Goal: Task Accomplishment & Management: Complete application form

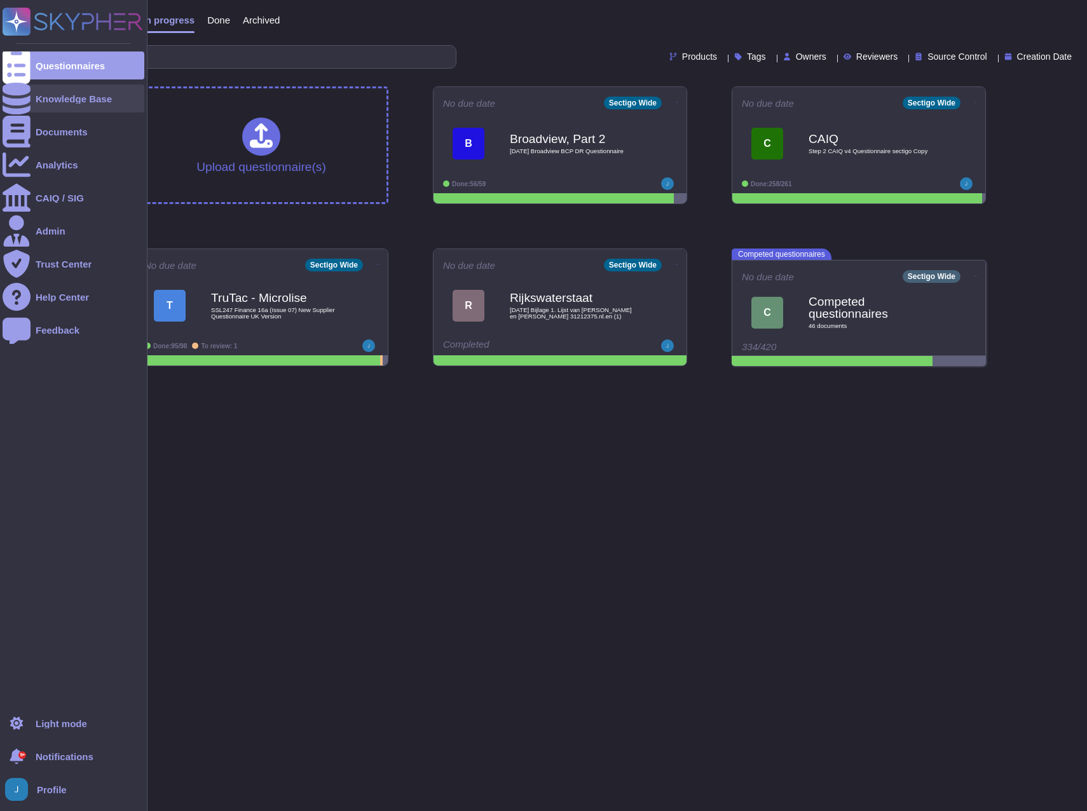
click at [74, 97] on div "Knowledge Base" at bounding box center [74, 99] width 76 height 10
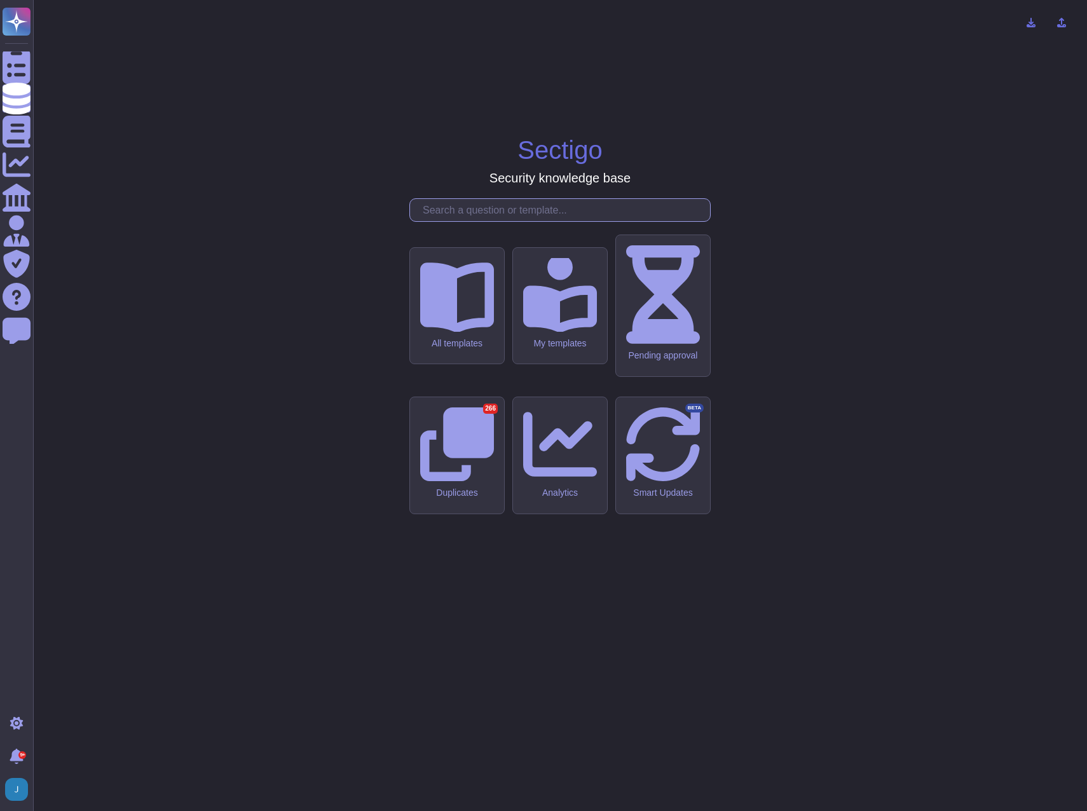
click at [551, 221] on input "text" at bounding box center [563, 210] width 294 height 22
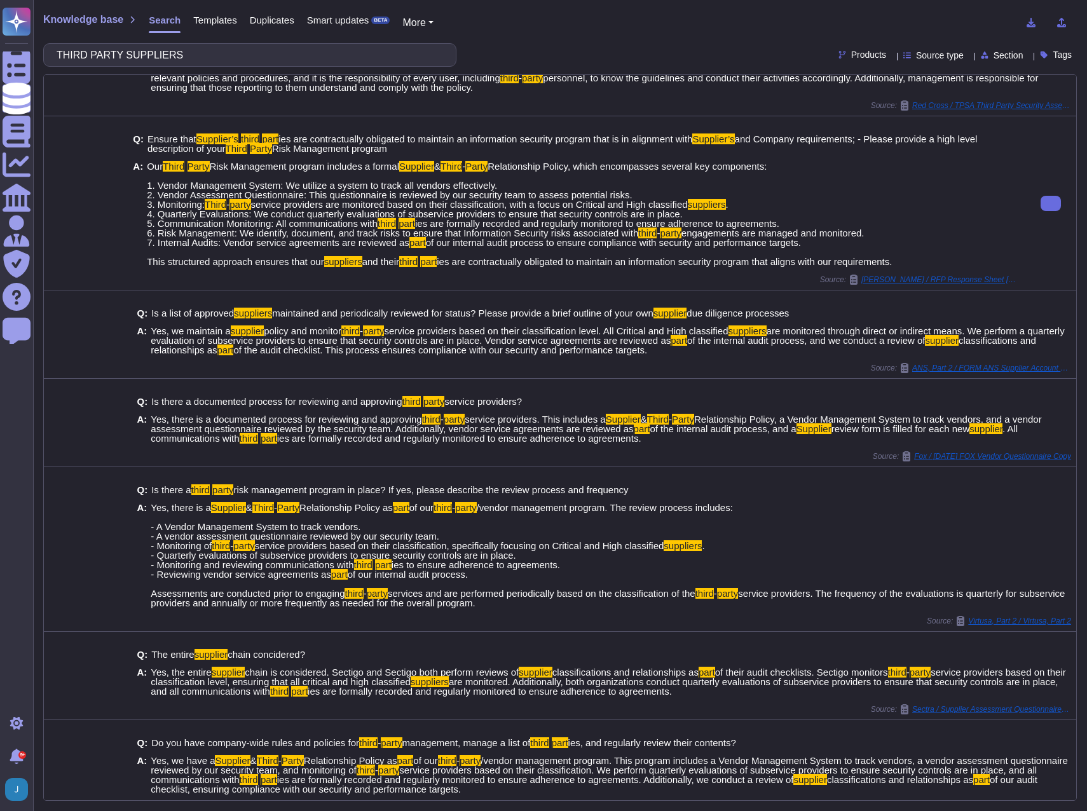
scroll to position [65, 0]
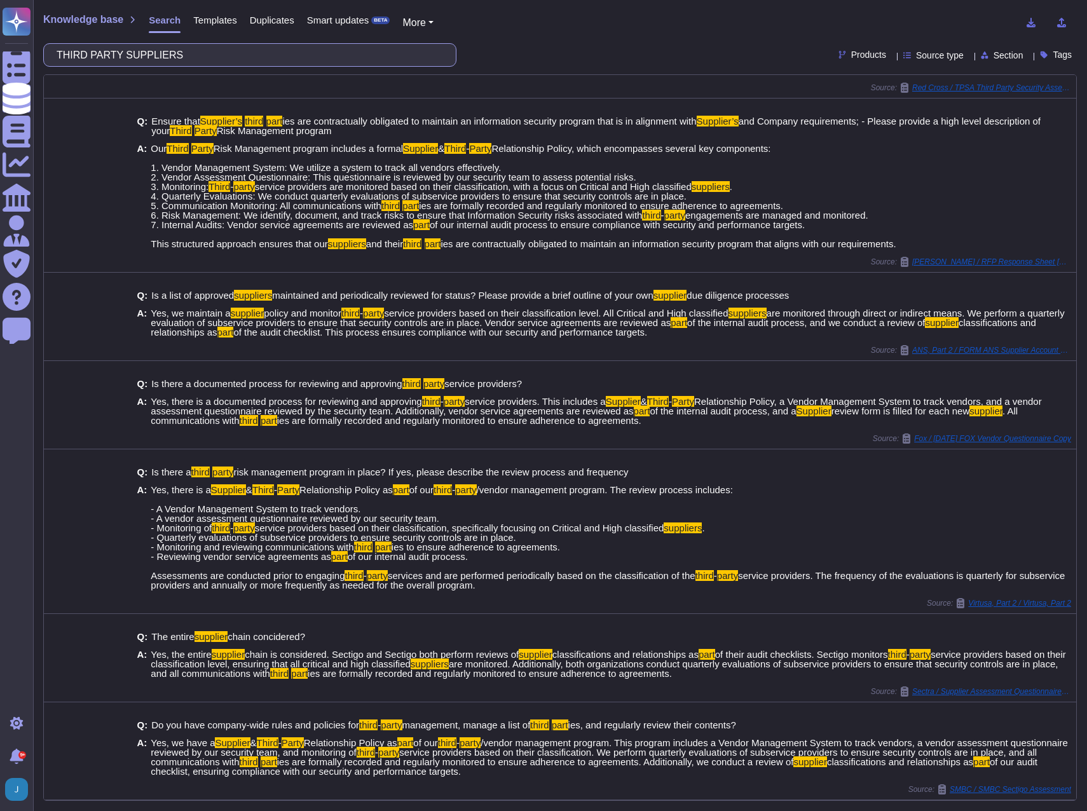
click at [267, 54] on input "THIRD PARTY SUPPLIERS" at bounding box center [246, 55] width 393 height 22
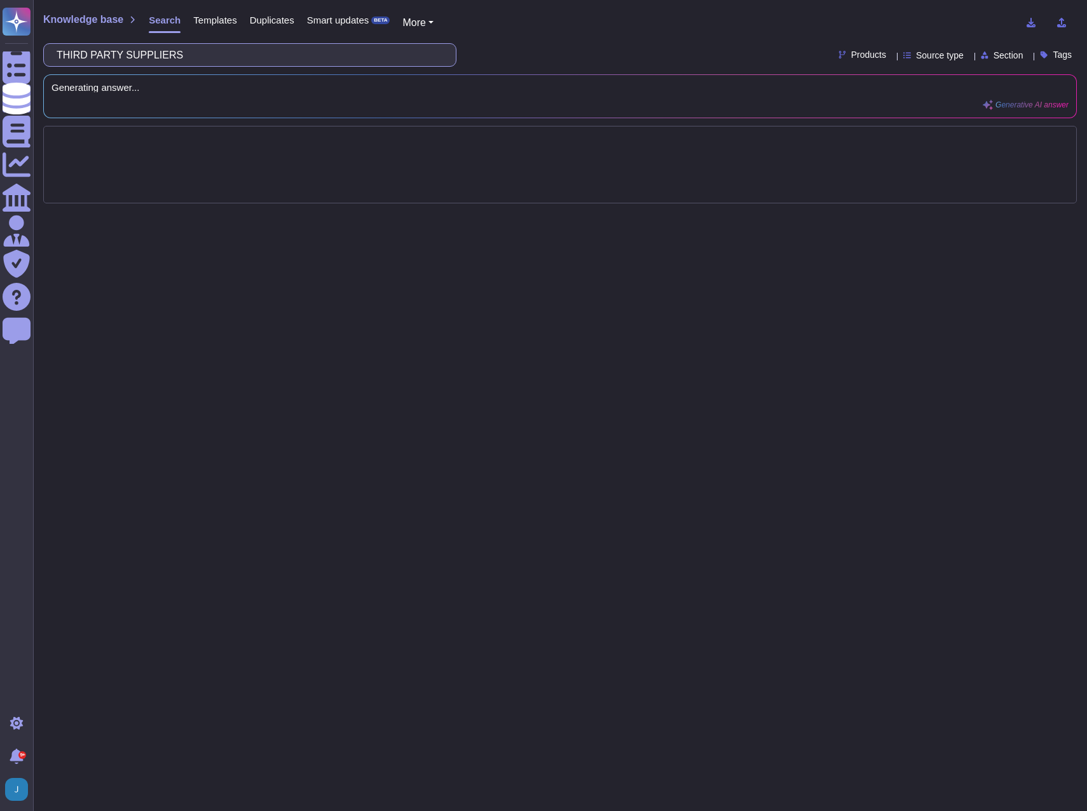
scroll to position [0, 0]
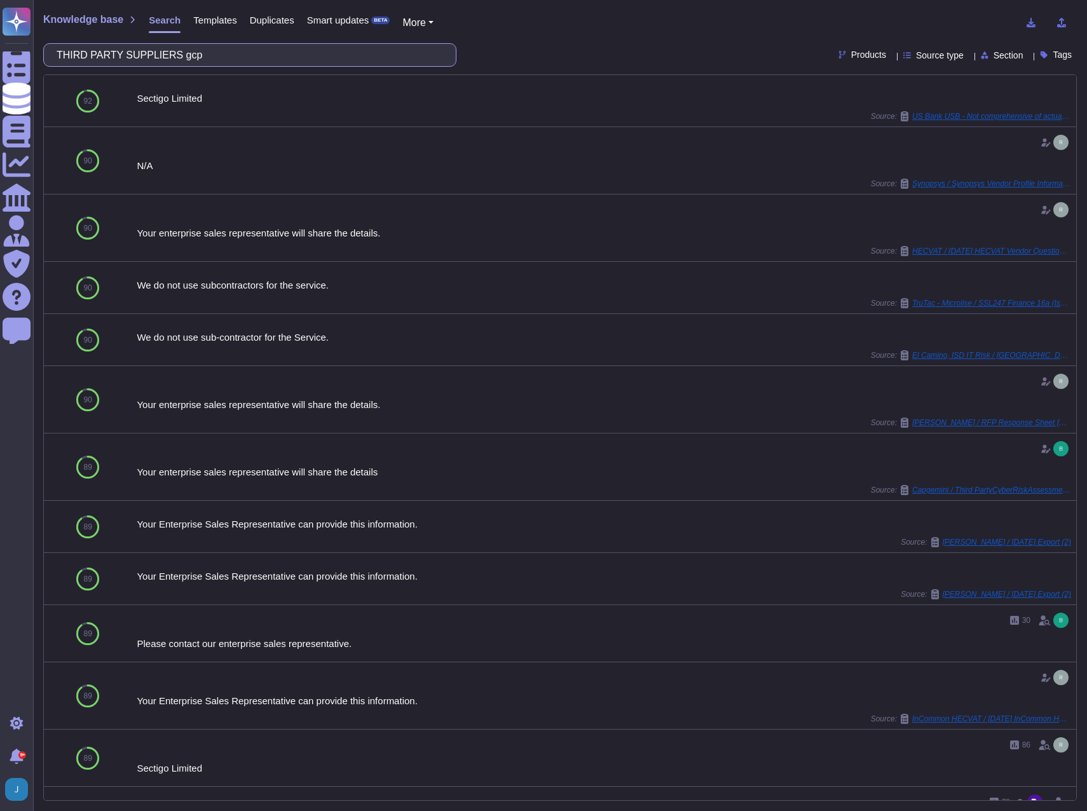
click at [171, 51] on input "THIRD PARTY SUPPLIERS gcp" at bounding box center [246, 55] width 393 height 22
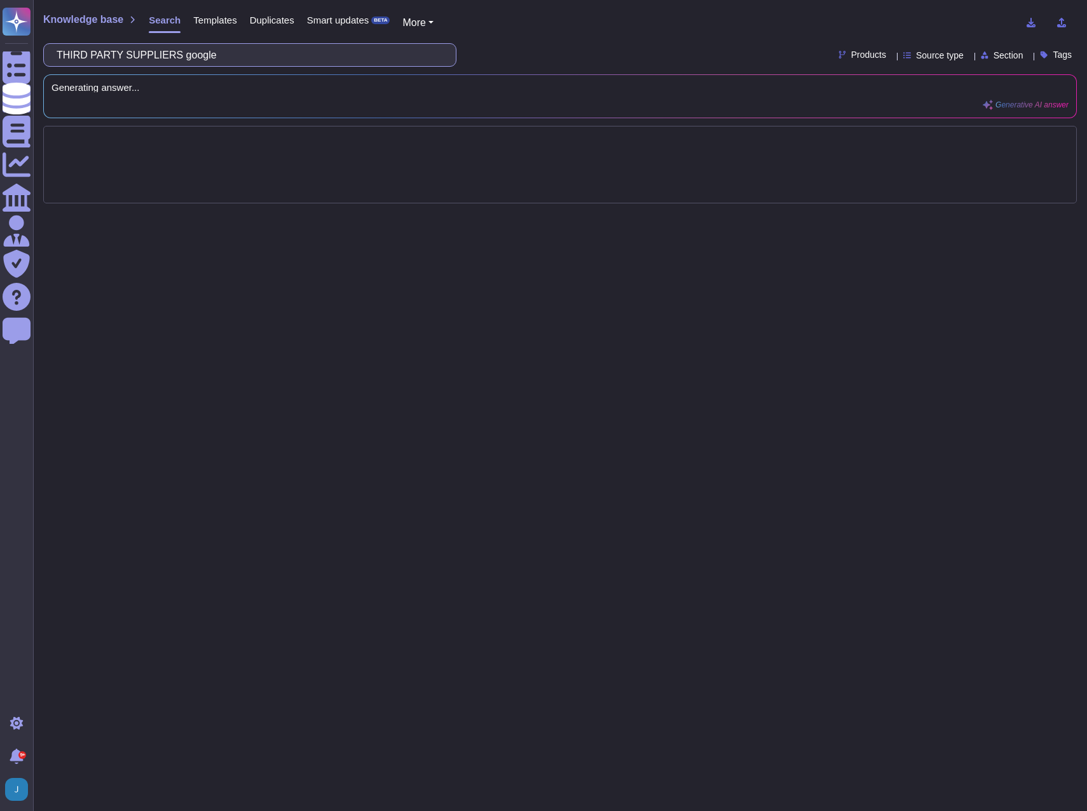
type input "THIRD PARTY SUPPLIERS google"
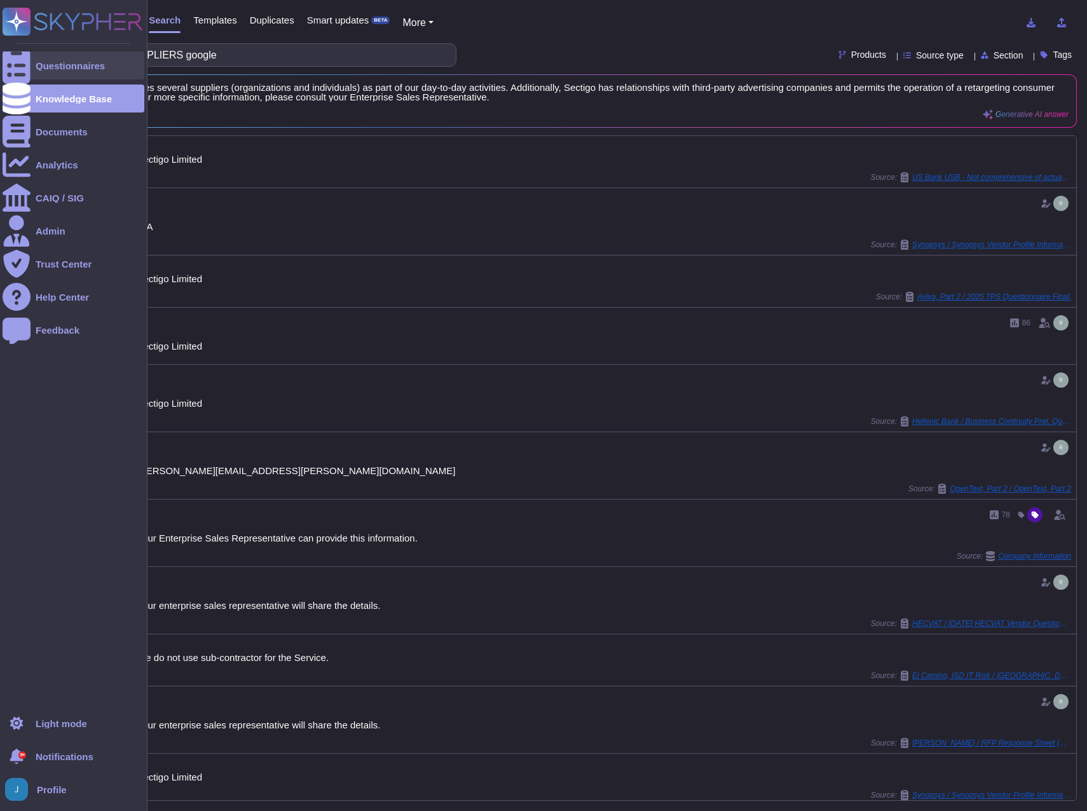
click at [71, 63] on div "Questionnaires" at bounding box center [70, 66] width 69 height 10
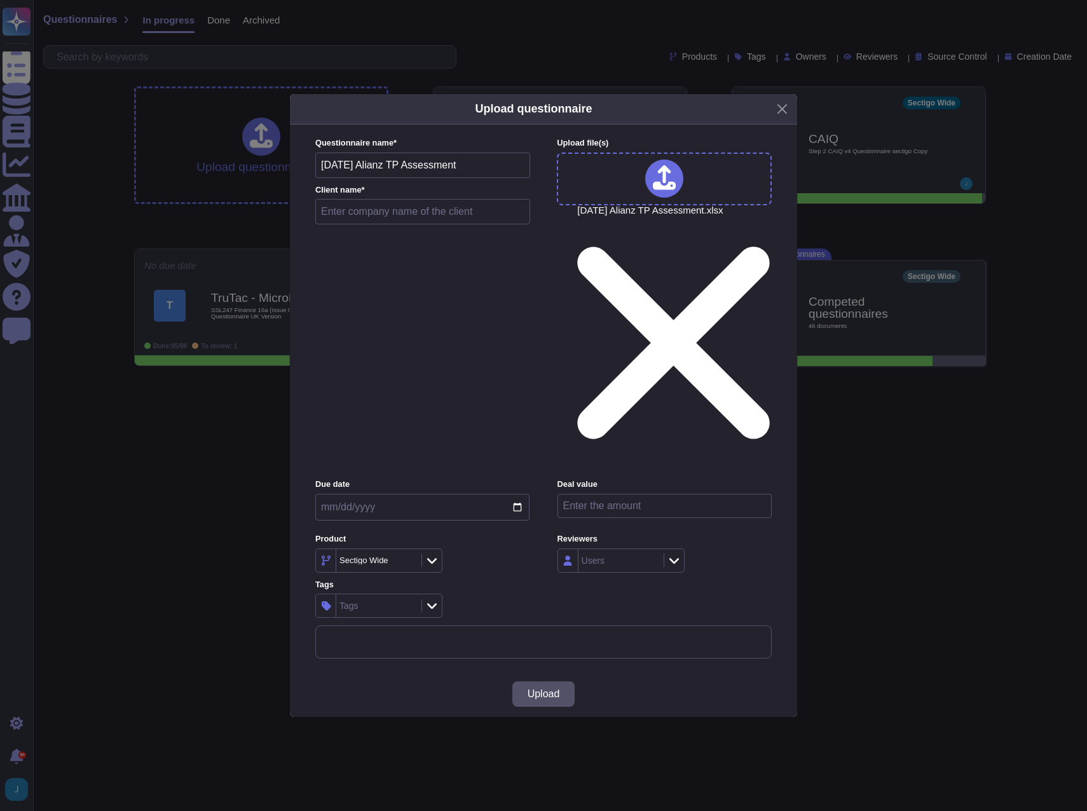
click at [359, 224] on input "text" at bounding box center [422, 211] width 215 height 25
type input "Allianz, Part 2"
click at [536, 689] on span "Upload" at bounding box center [543, 694] width 32 height 10
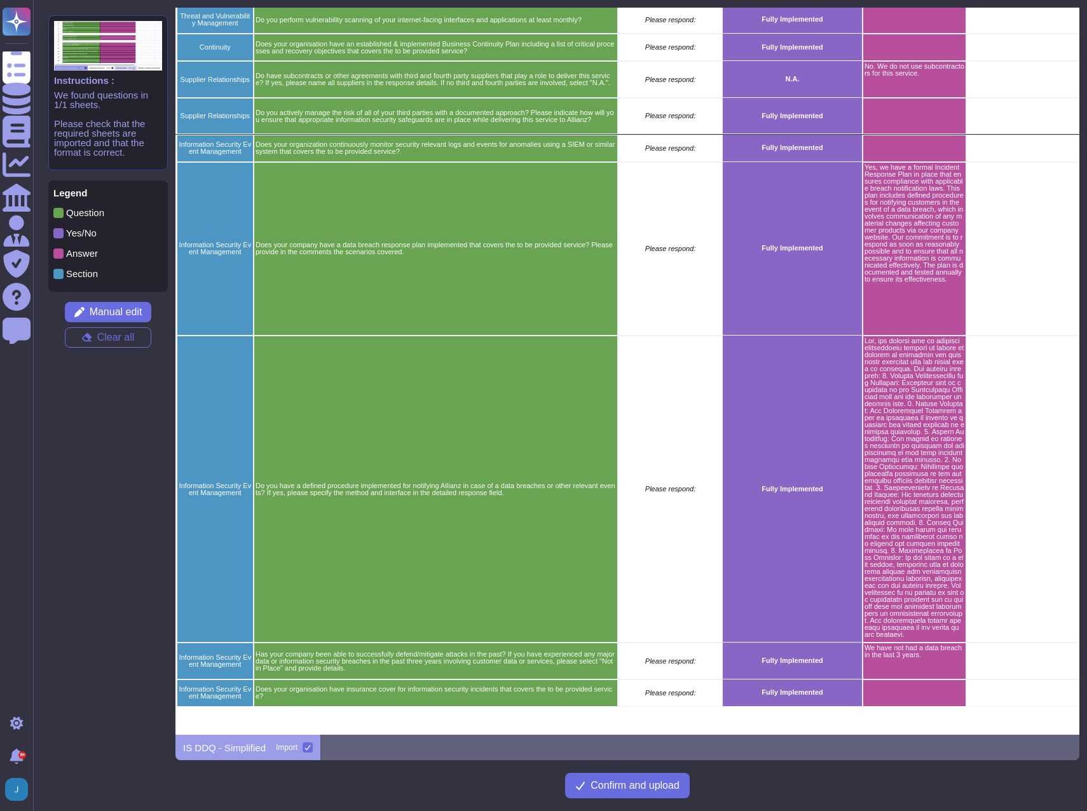
scroll to position [1095, 162]
click at [602, 786] on span "Confirm and upload" at bounding box center [634, 785] width 89 height 10
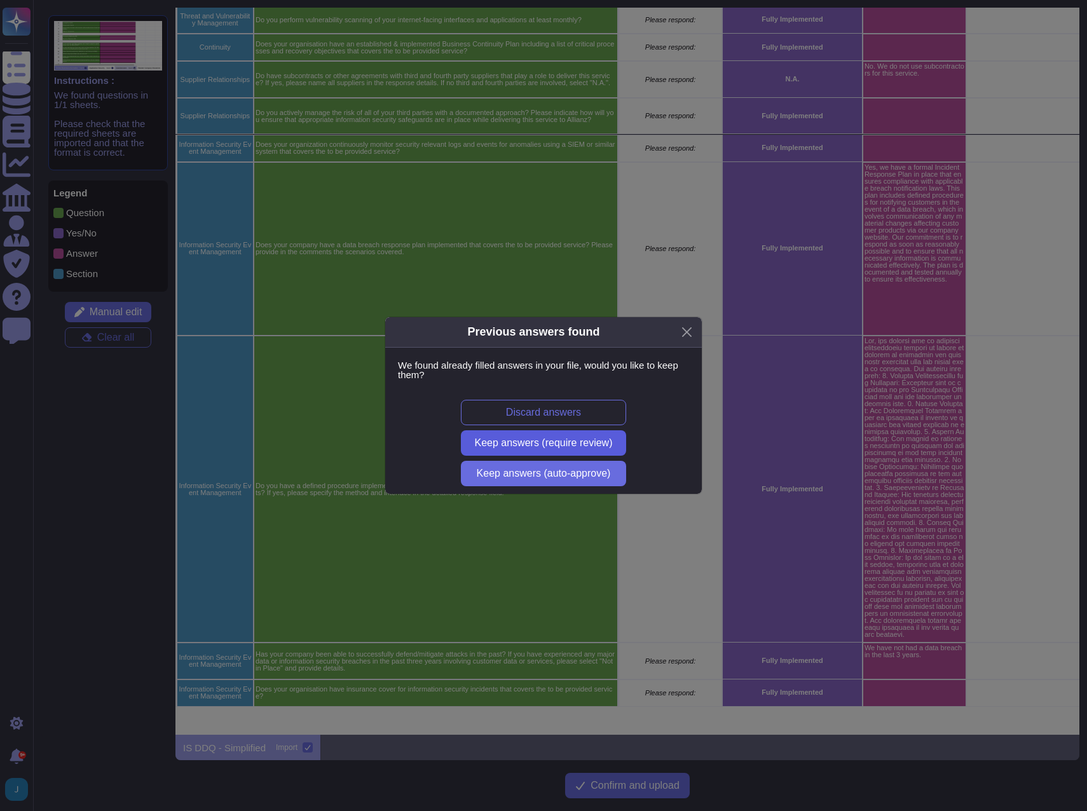
click at [493, 438] on span "Keep answers (require review)" at bounding box center [544, 443] width 138 height 10
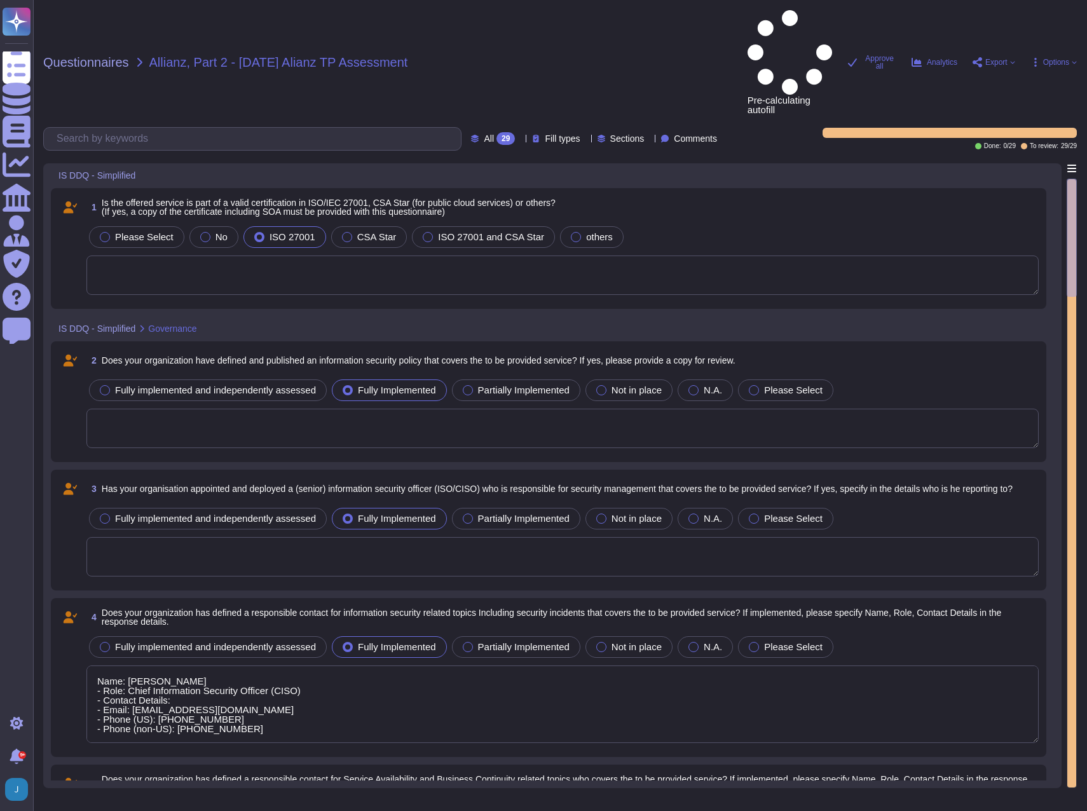
type textarea "Name: [PERSON_NAME] - Role: Chief Information Security Officer (CISO) - Contact…"
type textarea "Support contacts can be found at [URL][DOMAIN_NAME]. You can also reach us at […"
type textarea "Yes, our organization has implemented an Information Security Management System…"
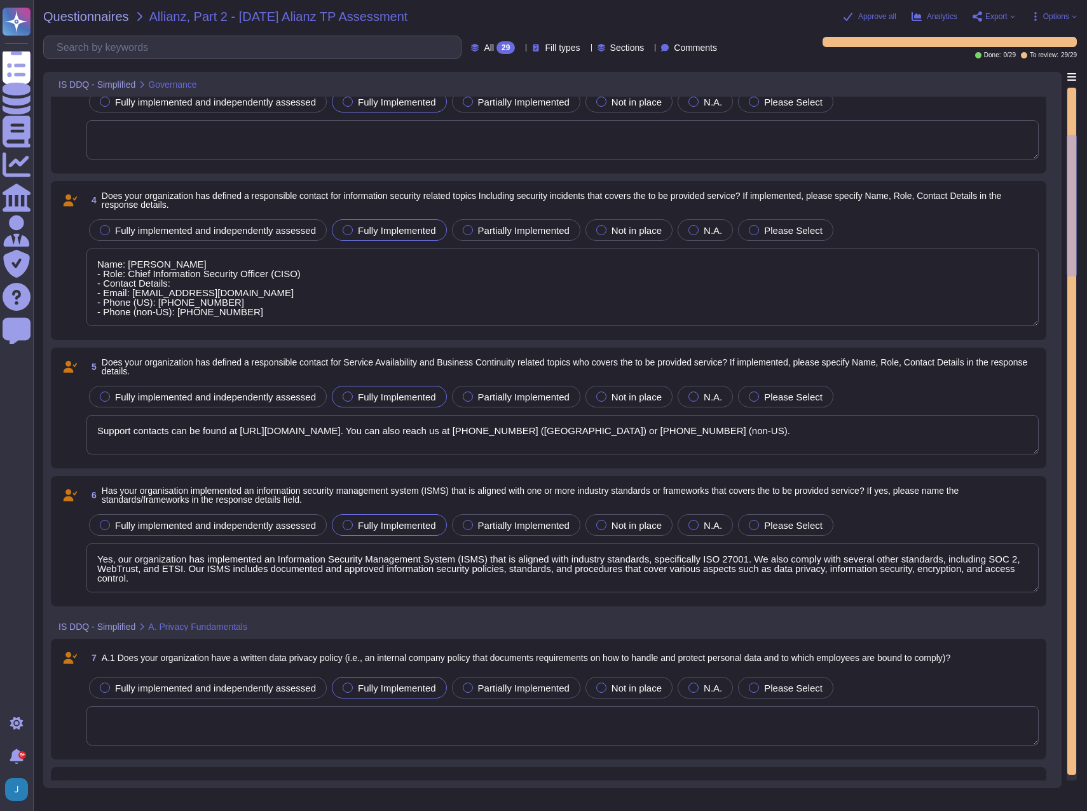
type textarea "Name: [PERSON_NAME] - Role: Chief Information Security Officer (CISO) - Contact…"
type textarea "Yes, all employees are required to complete annual security awareness training,…"
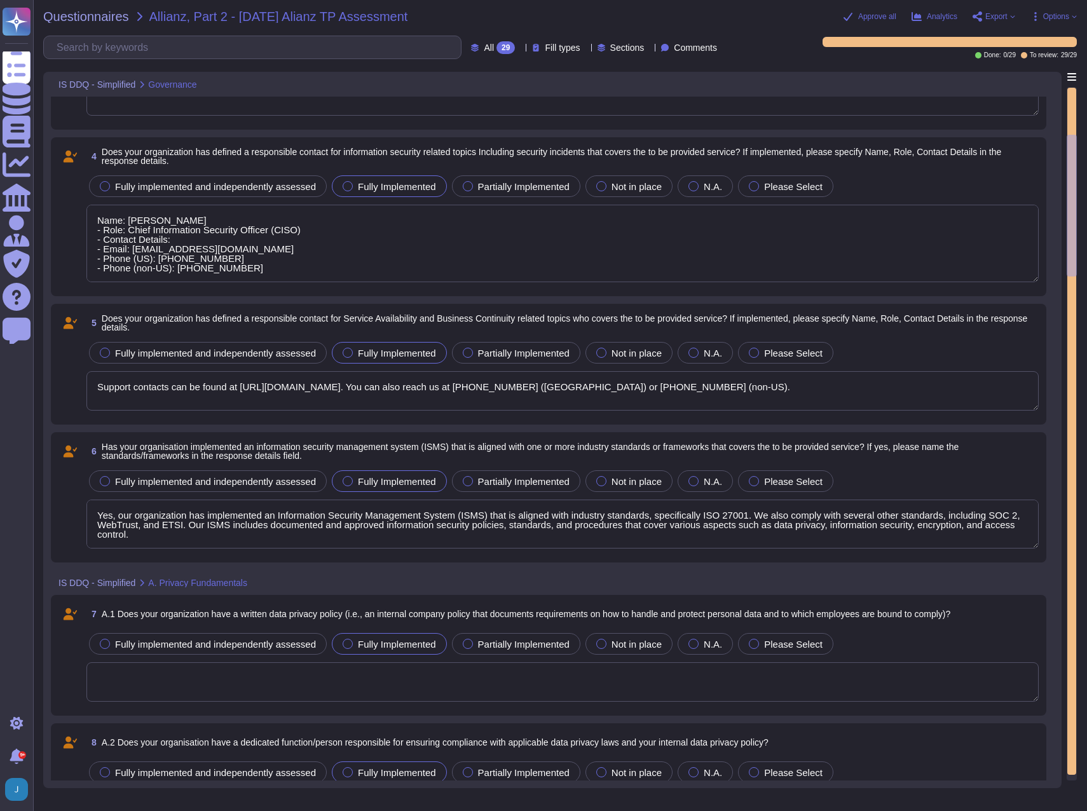
type textarea "Name: [PERSON_NAME] - Role: Chief Information Security Officer (CISO) - Contact…"
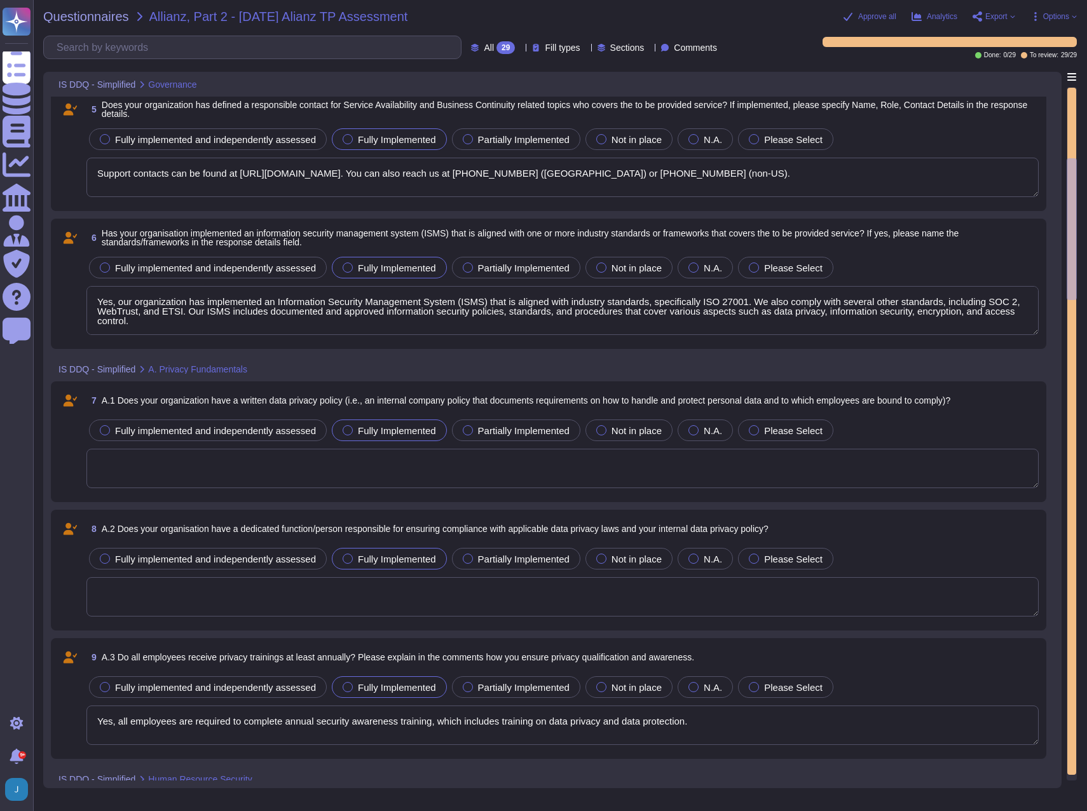
type textarea "Yes, our organization conducts regular security awareness training annually for…"
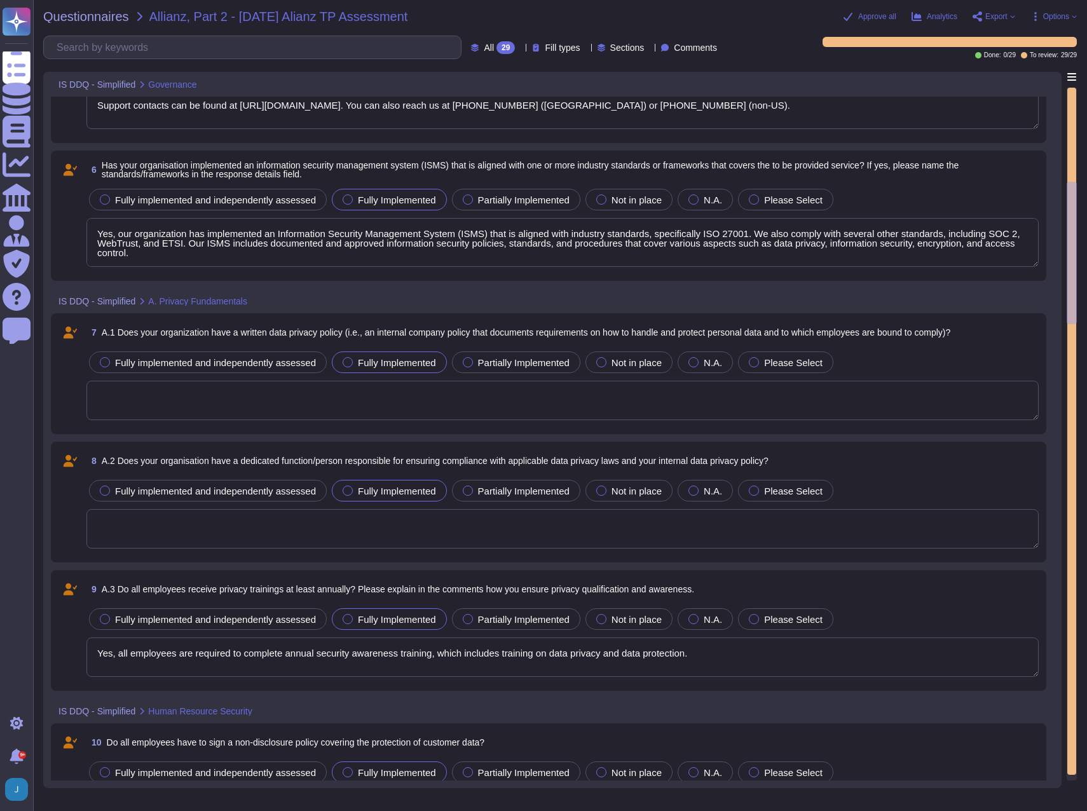
type textarea "Name: [PERSON_NAME] - Role: Chief Information Security Officer (CISO) - Contact…"
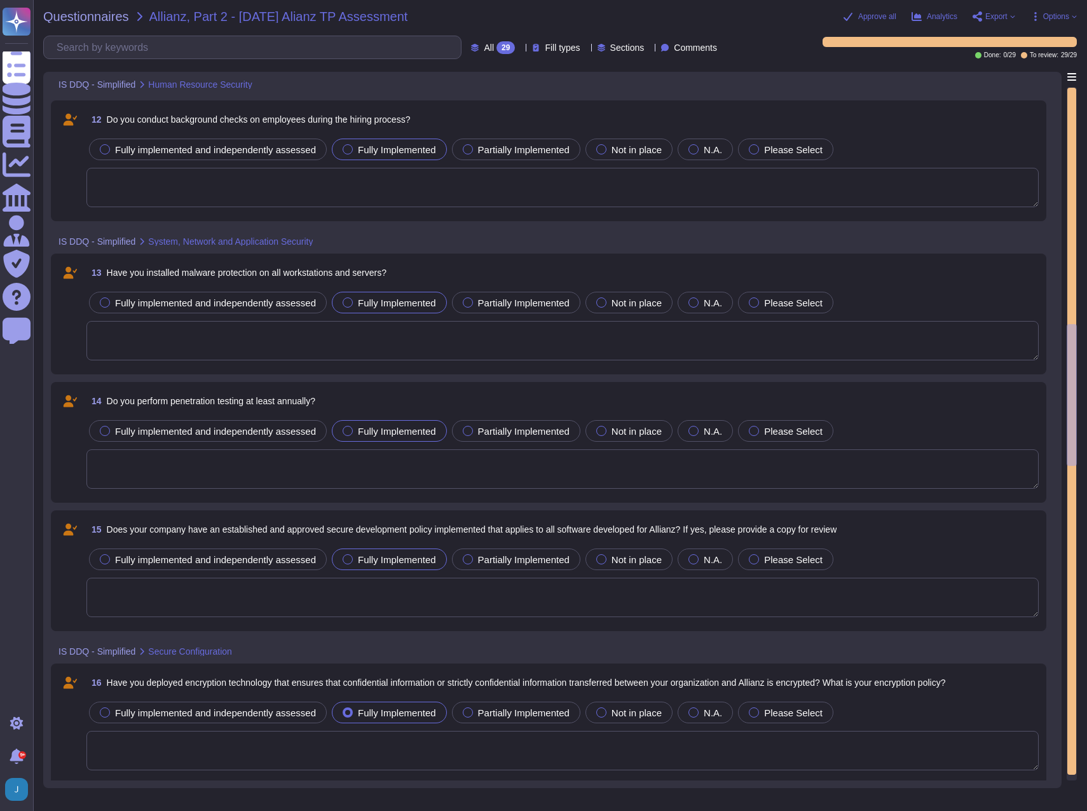
type textarea "All aspects of the authorisation concept shall be developed following the need-…"
type textarea "Yes, multi-factor authentication (MFA) is required for admin level accounts on …"
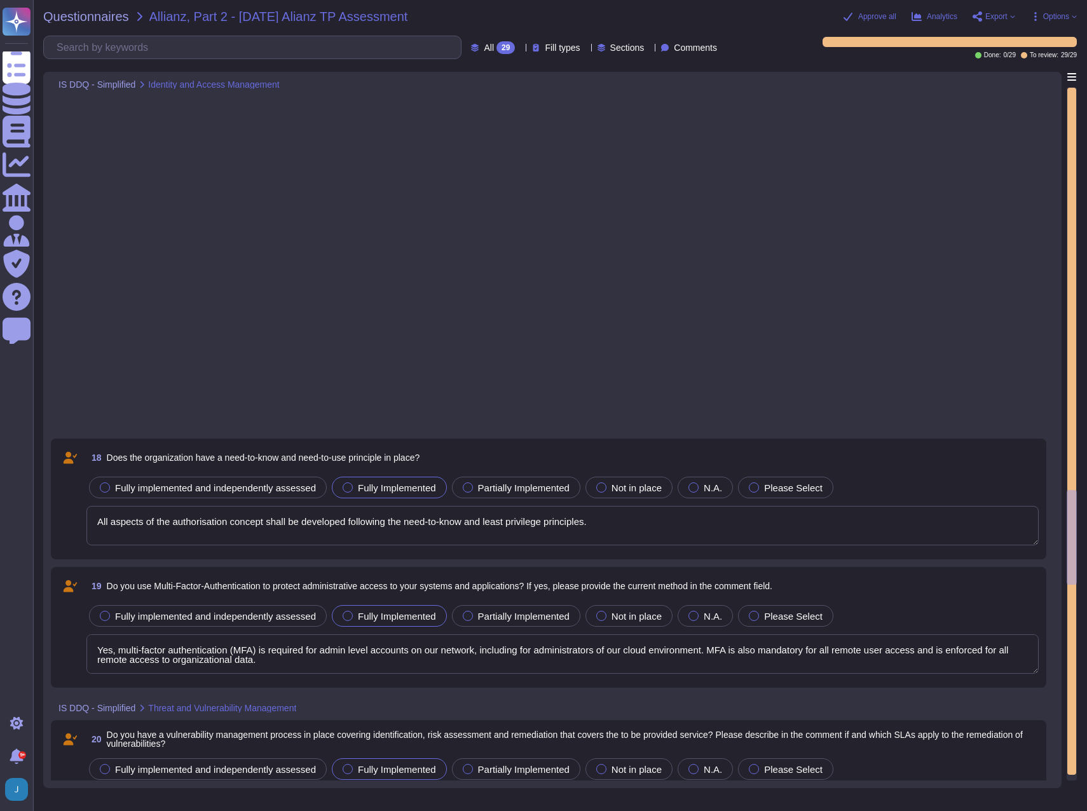
type textarea "No. We do not use subcontractors for this service."
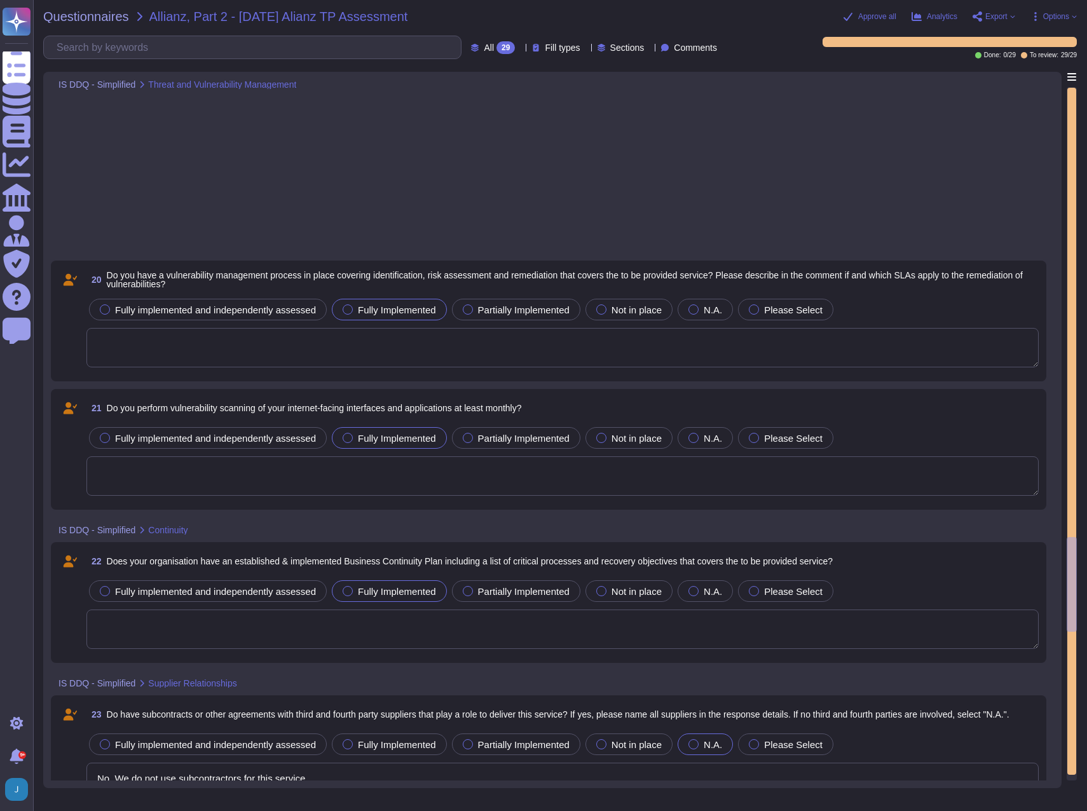
type textarea "Yes, we have a formal Incident Response Plan in place that ensures compliance w…"
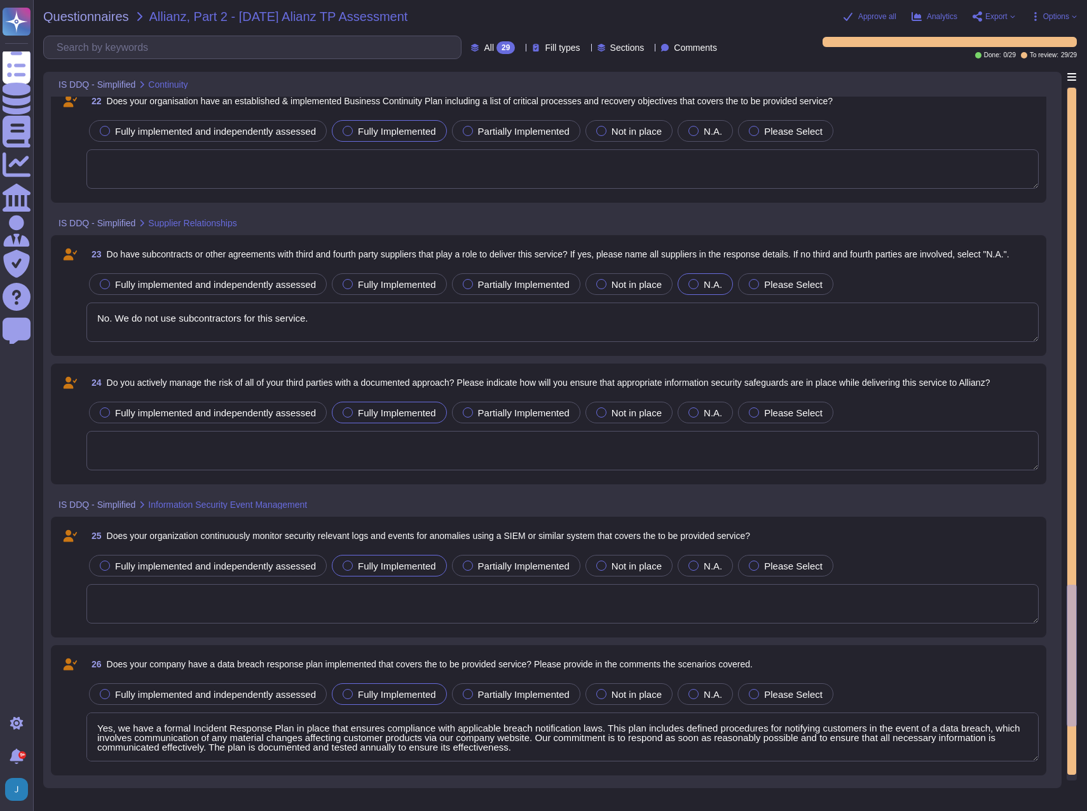
type textarea "Yes, our company has an incident notification process to inform customers of su…"
type textarea "We have not had a data breach in the last 3 years."
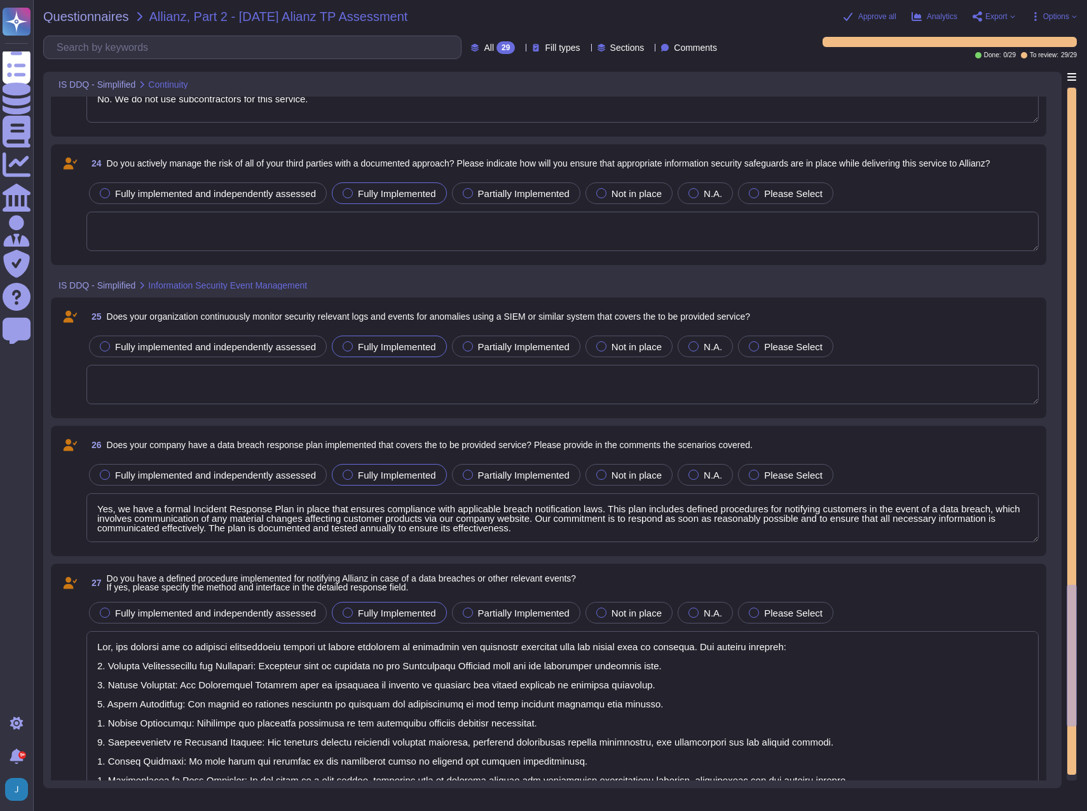
scroll to position [3296, 0]
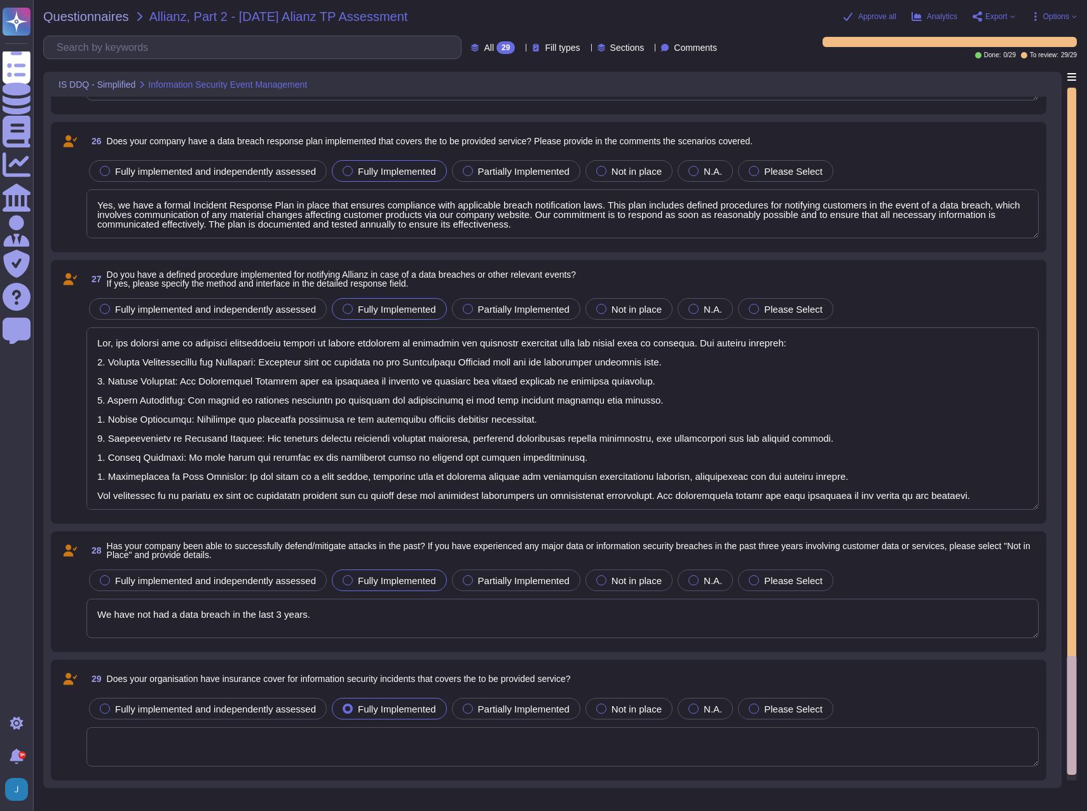
type textarea "Yes, our company has an incident notification process to inform customers of su…"
click at [88, 18] on span "Questionnaires" at bounding box center [86, 16] width 86 height 13
